Goal: Find specific page/section: Find specific page/section

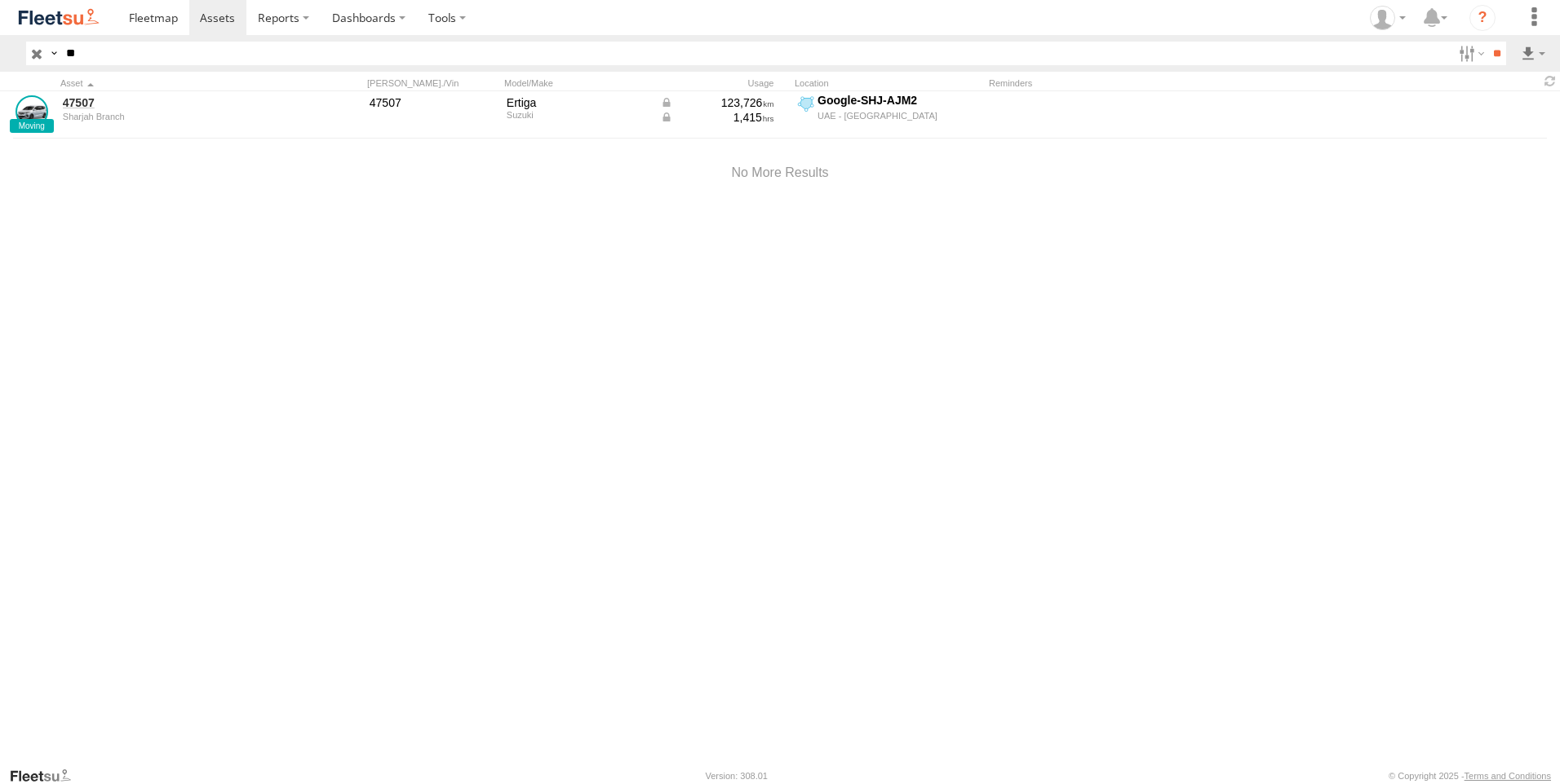
type input "*"
type input "*****"
click at [1487, 41] on input "**" at bounding box center [1496, 53] width 19 height 24
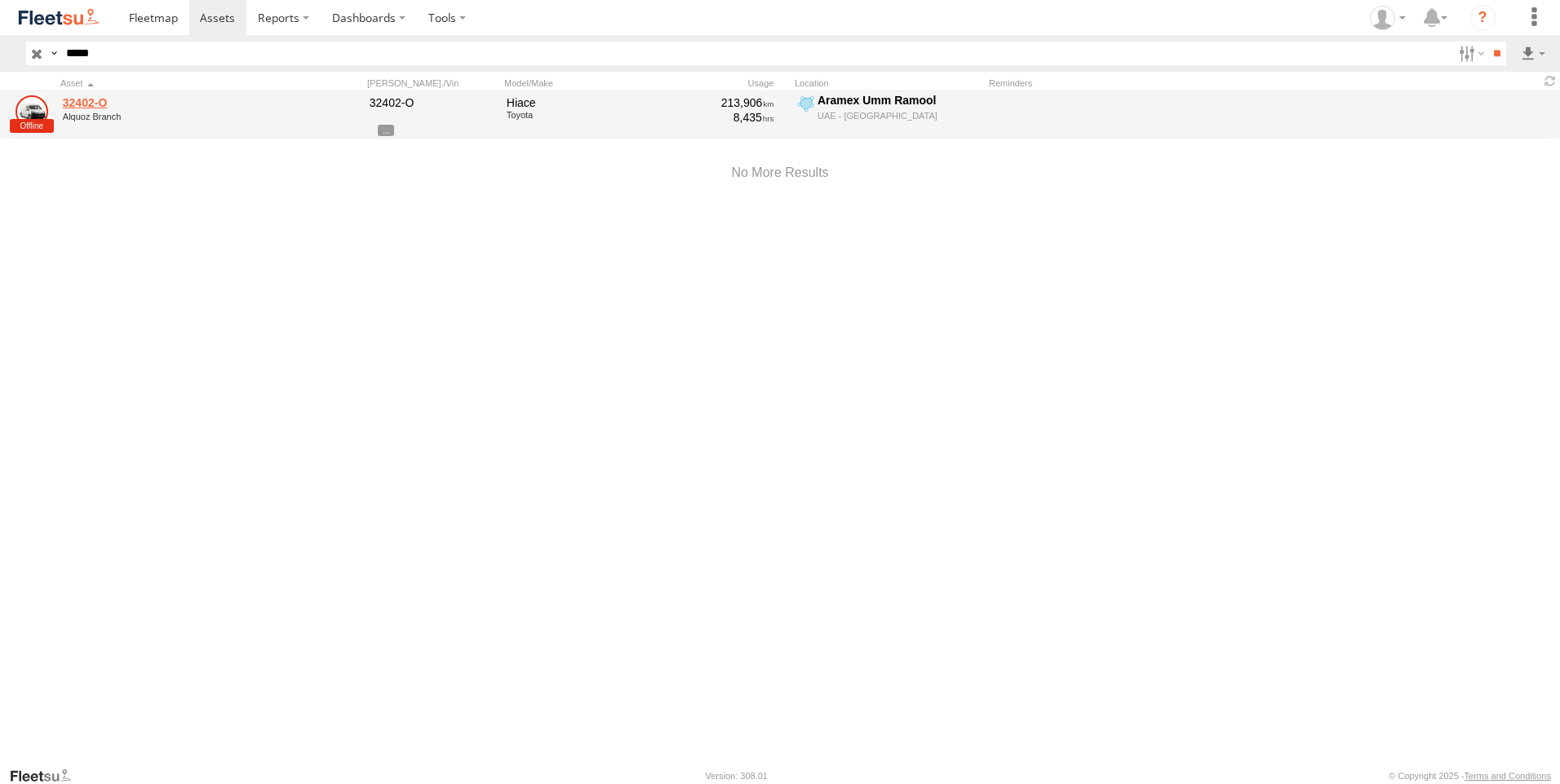
click at [68, 106] on link "32402-O" at bounding box center [175, 102] width 224 height 15
